Goal: Transaction & Acquisition: Purchase product/service

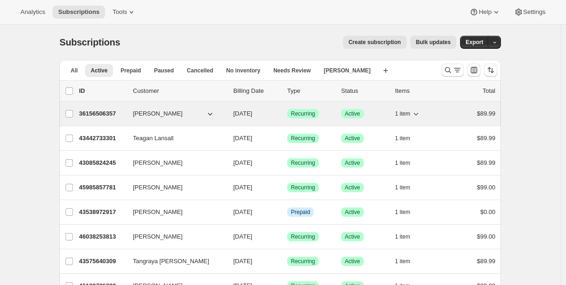
click at [110, 112] on p "36156506357" at bounding box center [102, 113] width 46 height 9
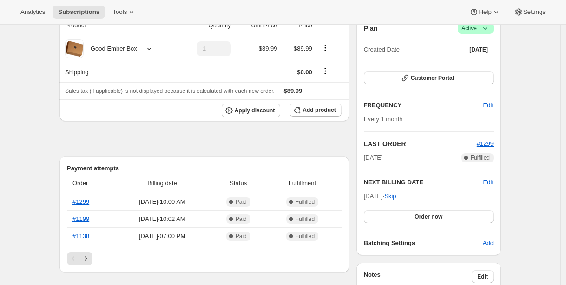
scroll to position [143, 0]
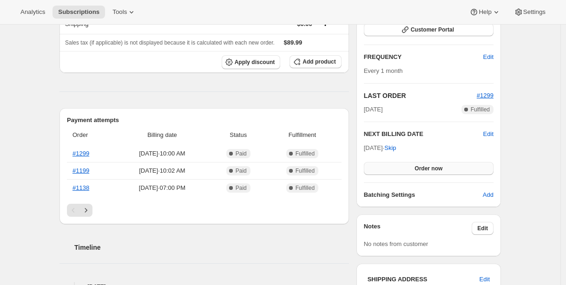
click at [420, 167] on span "Order now" at bounding box center [428, 168] width 28 height 7
click at [419, 168] on span "Click to confirm" at bounding box center [428, 168] width 42 height 7
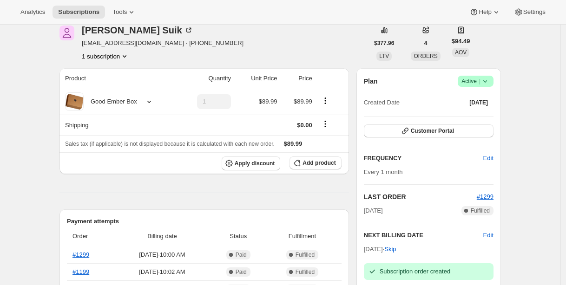
scroll to position [0, 0]
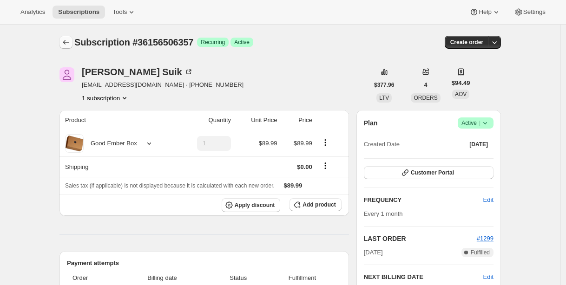
click at [67, 45] on icon "Subscriptions" at bounding box center [65, 42] width 9 height 9
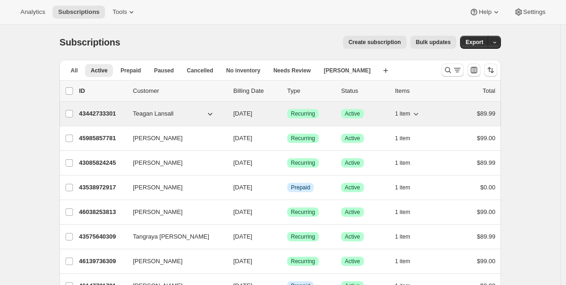
click at [112, 115] on p "43442733301" at bounding box center [102, 113] width 46 height 9
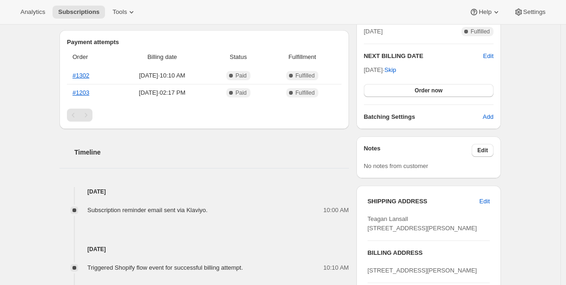
scroll to position [221, 0]
click at [430, 93] on span "Order now" at bounding box center [428, 90] width 28 height 7
click at [430, 93] on span "Click to confirm" at bounding box center [428, 90] width 42 height 7
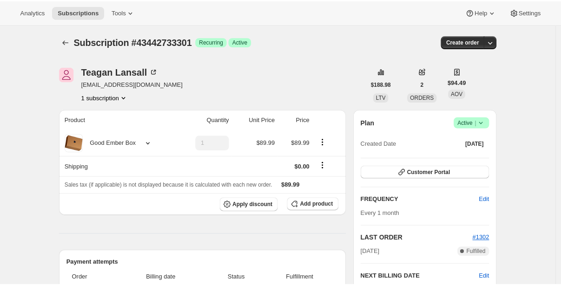
scroll to position [0, 0]
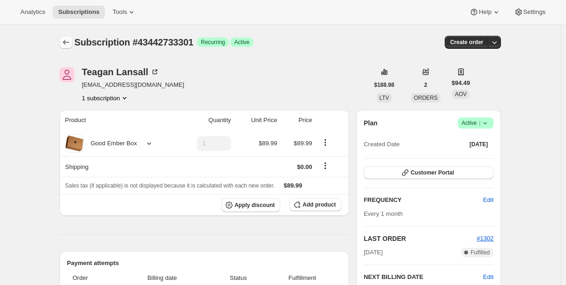
click at [67, 39] on icon "Subscriptions" at bounding box center [65, 42] width 9 height 9
